Goal: Task Accomplishment & Management: Manage account settings

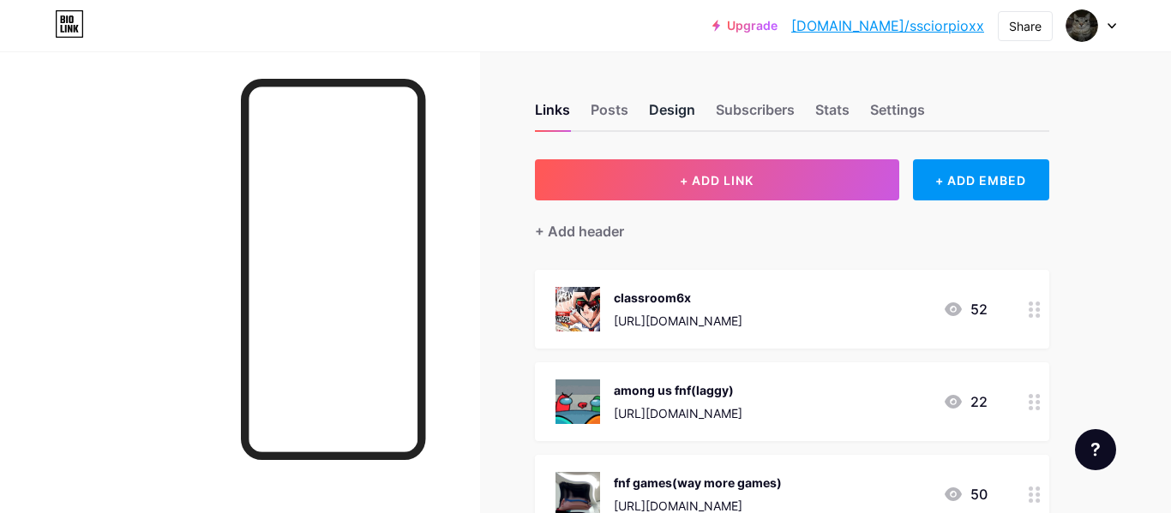
click at [670, 109] on div "Design" at bounding box center [672, 114] width 46 height 31
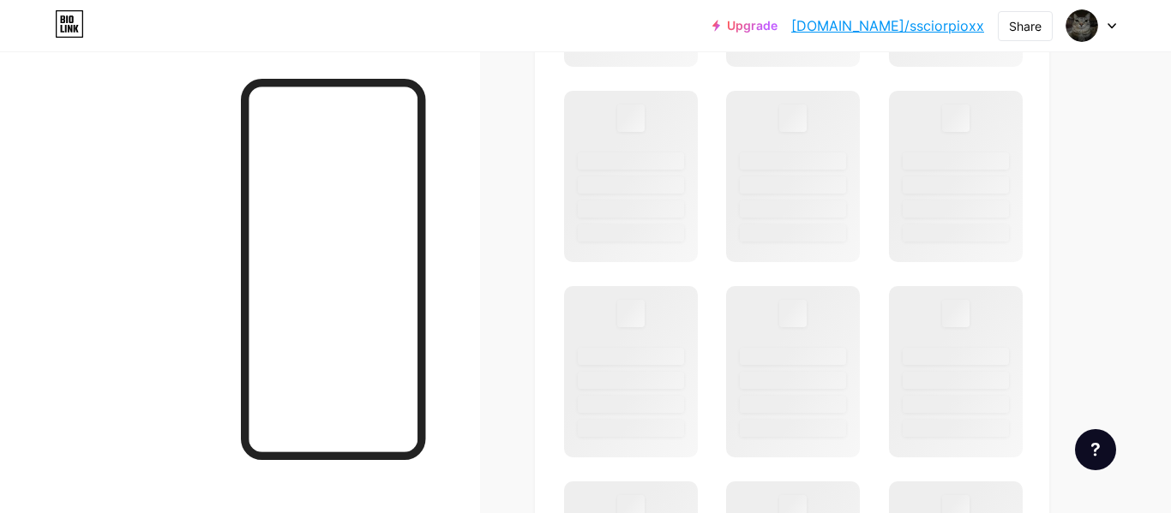
scroll to position [616, 0]
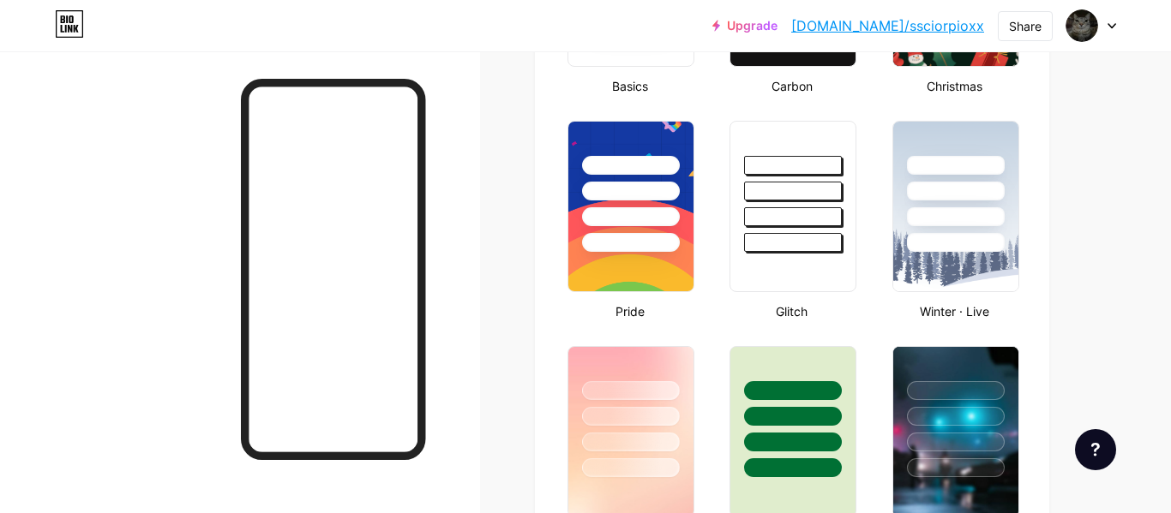
type input "#5d4596"
type input "#000000"
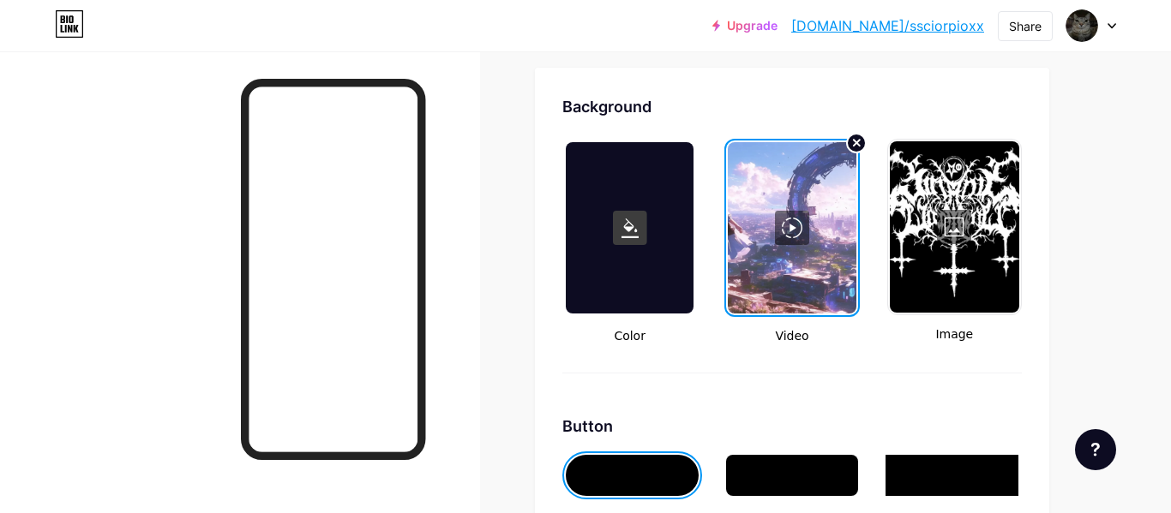
scroll to position [2275, 0]
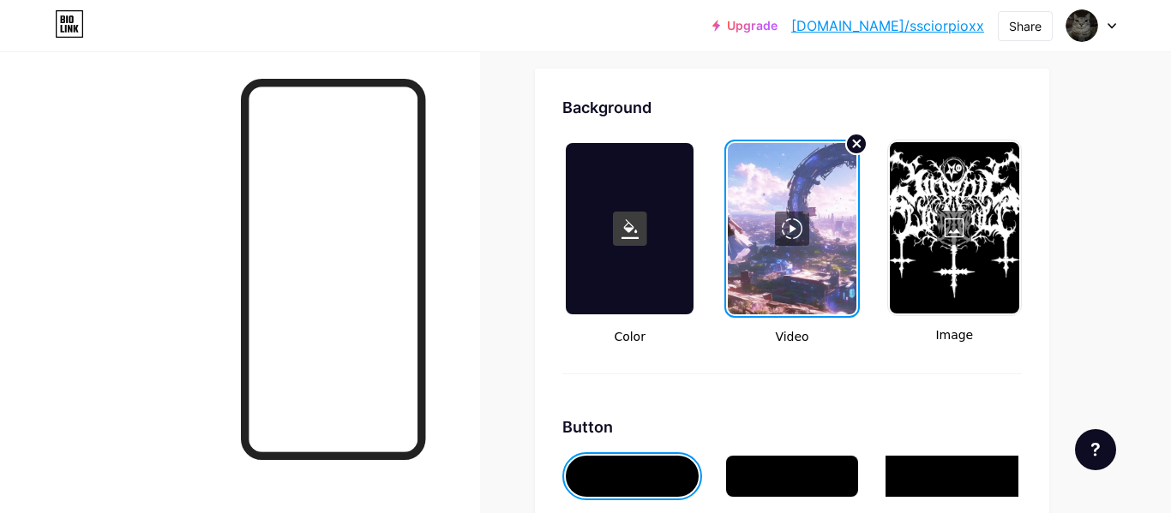
click at [851, 143] on circle at bounding box center [856, 144] width 21 height 21
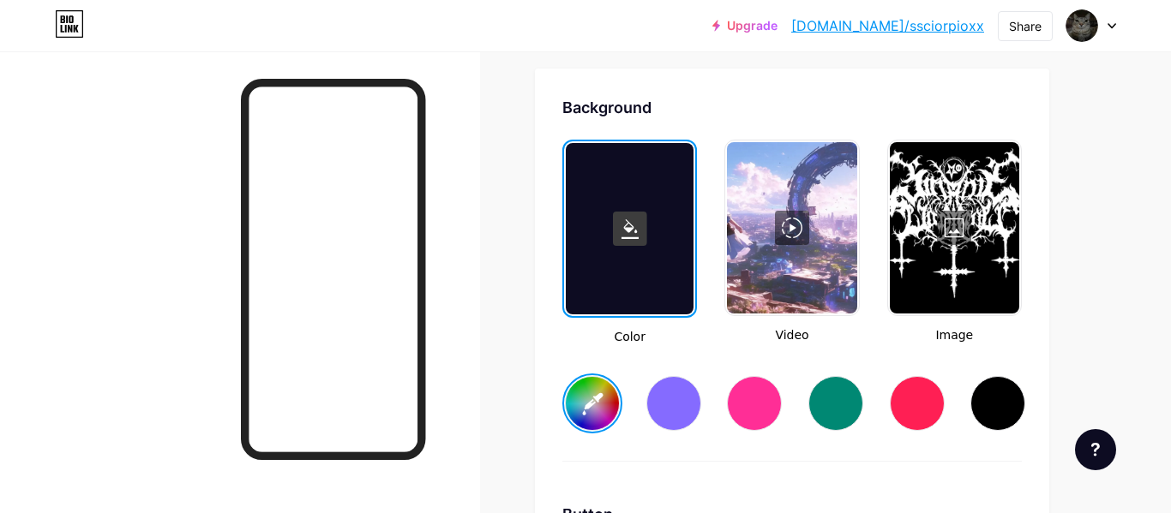
type input "#ffffff"
click at [947, 199] on div at bounding box center [954, 227] width 129 height 171
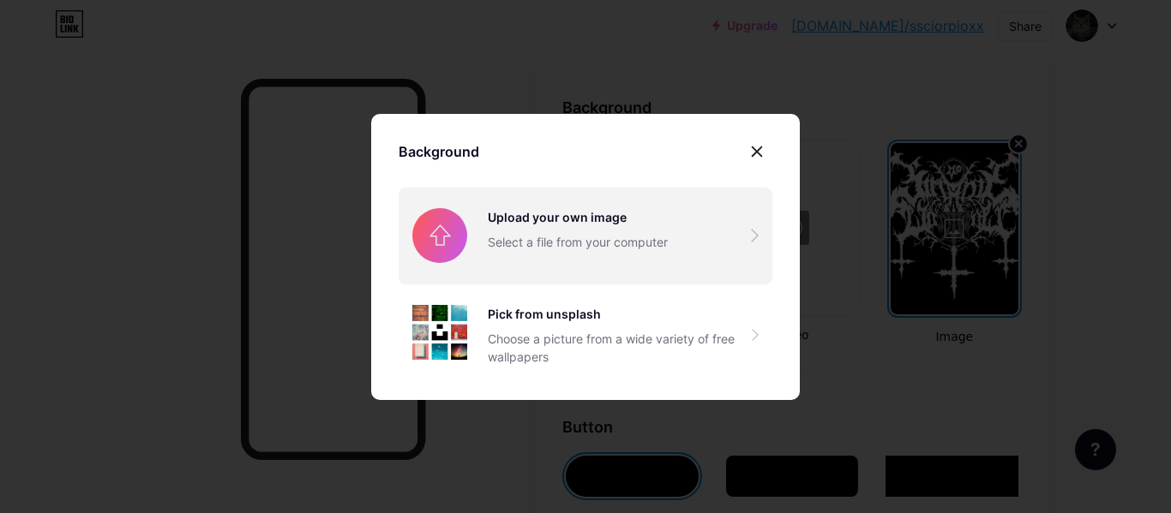
click at [609, 255] on input "file" at bounding box center [585, 236] width 374 height 96
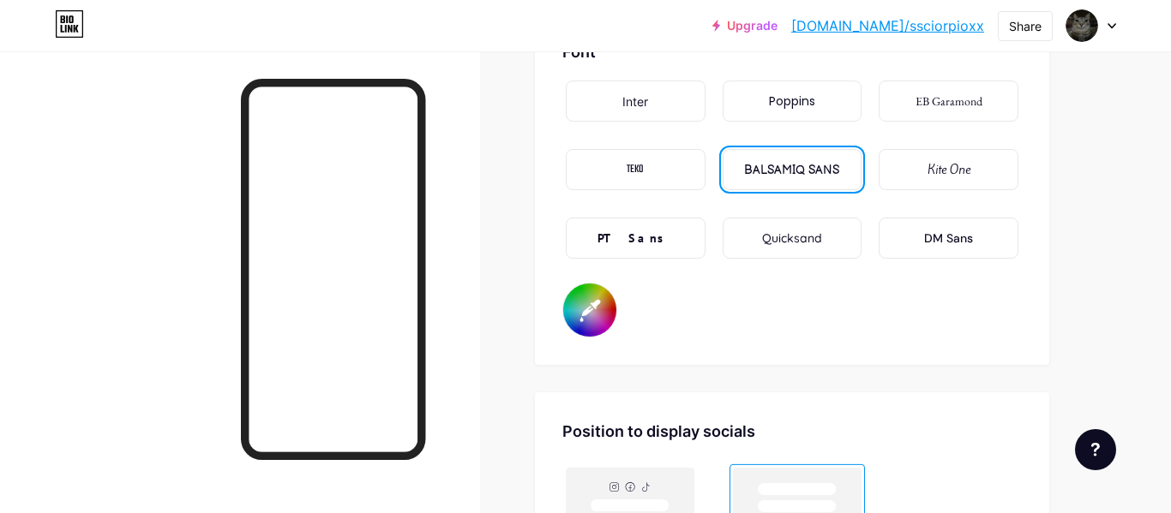
scroll to position [2953, 0]
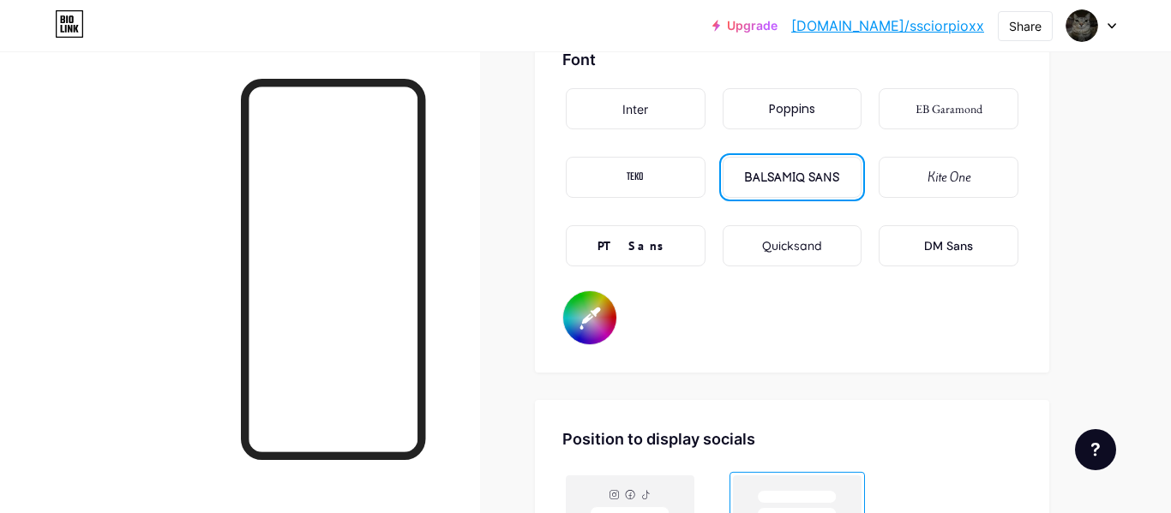
click at [589, 309] on input "#000000" at bounding box center [589, 317] width 53 height 53
click at [755, 318] on div "Font Inter Poppins EB Garamond TEKO BALSAMIQ SANS Kite One PT Sans Quicksand DM…" at bounding box center [791, 196] width 459 height 297
type input "#100f0f"
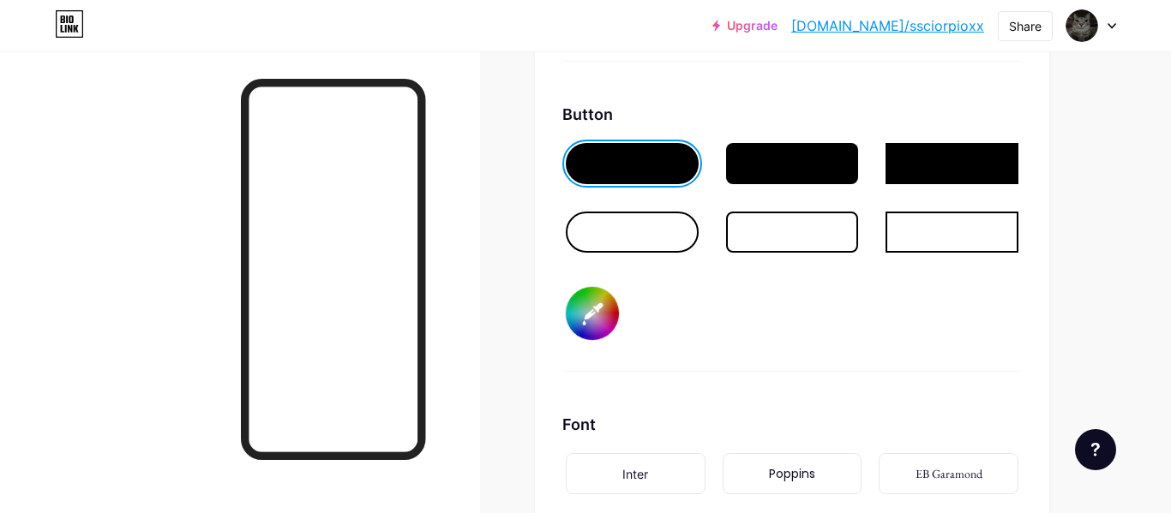
scroll to position [2576, 0]
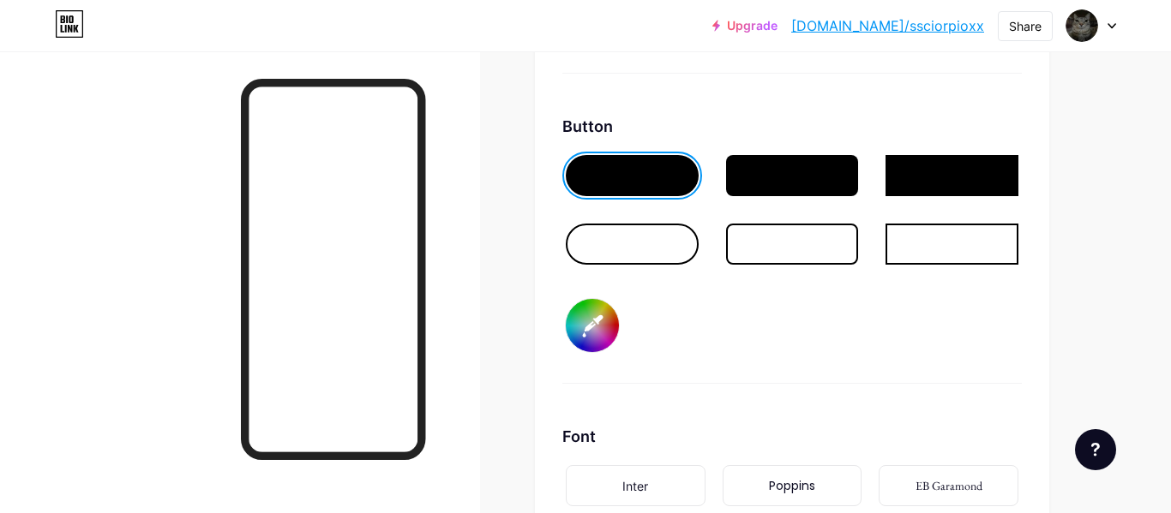
click at [593, 327] on input "#5d4596" at bounding box center [592, 325] width 53 height 53
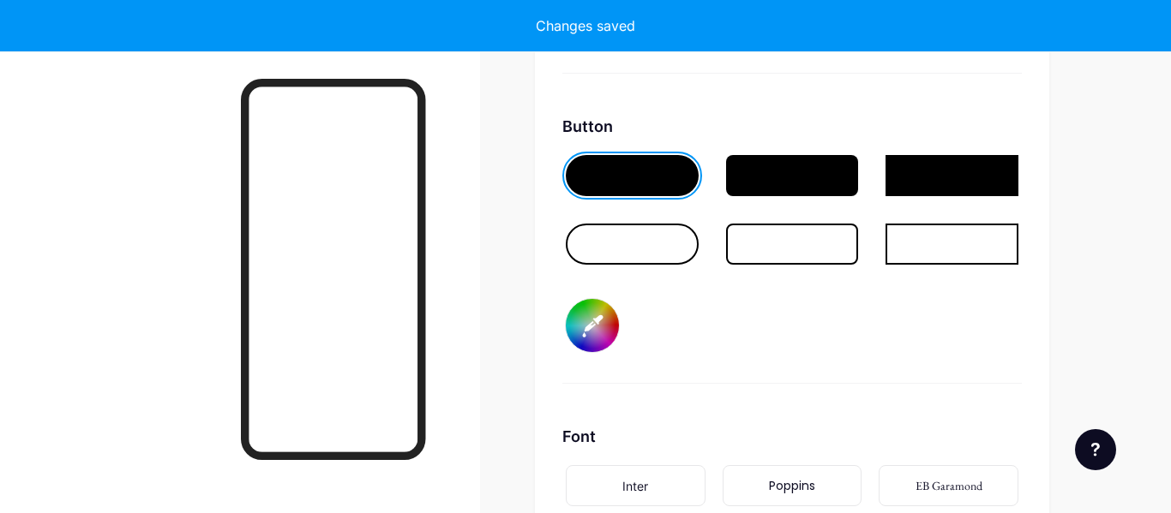
click at [868, 368] on div "Button #0d0d0d" at bounding box center [791, 249] width 459 height 269
type input "#0d0d0d"
